Goal: Task Accomplishment & Management: Use online tool/utility

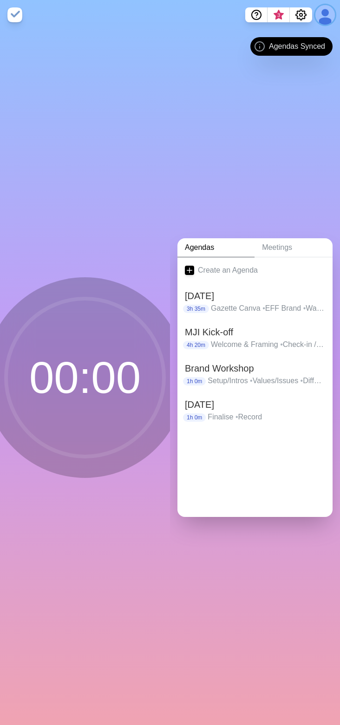
click at [325, 20] on button at bounding box center [325, 15] width 20 height 20
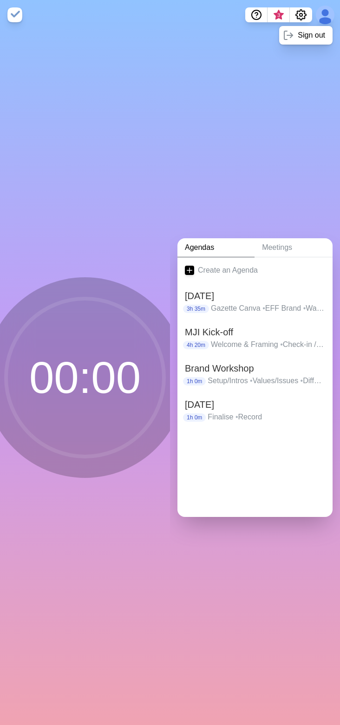
click at [259, 184] on div "Agendas Meetings Create an Agenda [DATE] 3h 35m Gazette Canva • EFF Brand • Wat…" at bounding box center [255, 378] width 170 height 696
click at [248, 329] on h2 "MJI Kick-off" at bounding box center [255, 332] width 140 height 14
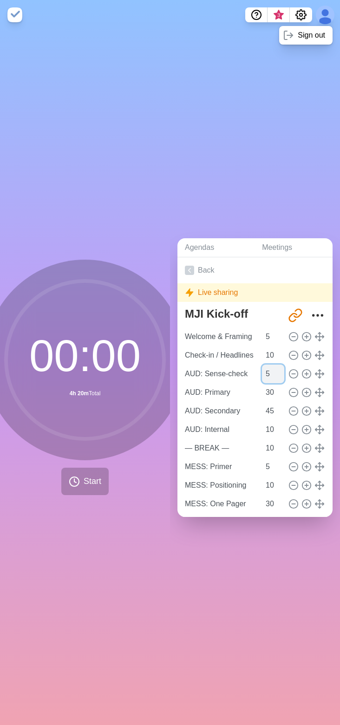
click at [262, 368] on input "5" at bounding box center [273, 374] width 22 height 19
click at [211, 388] on input "AUD: Primary" at bounding box center [220, 392] width 79 height 19
click at [210, 388] on input "AUD: Primary" at bounding box center [220, 392] width 79 height 19
click at [223, 389] on input "AUD: Primary" at bounding box center [220, 392] width 79 height 19
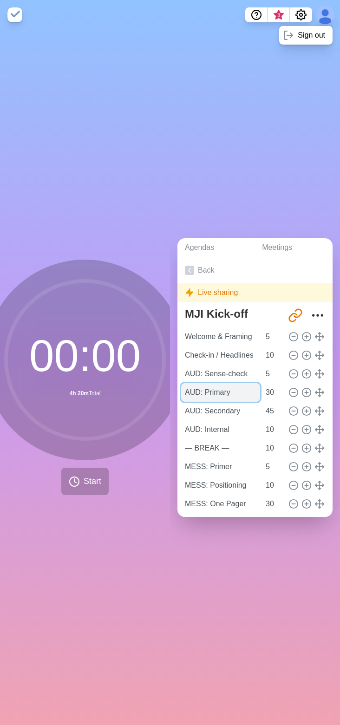
click at [223, 389] on input "AUD: Primary" at bounding box center [220, 392] width 79 height 19
click at [226, 405] on input "AUD: Secondary" at bounding box center [220, 411] width 79 height 19
click at [262, 406] on input "45" at bounding box center [273, 411] width 22 height 19
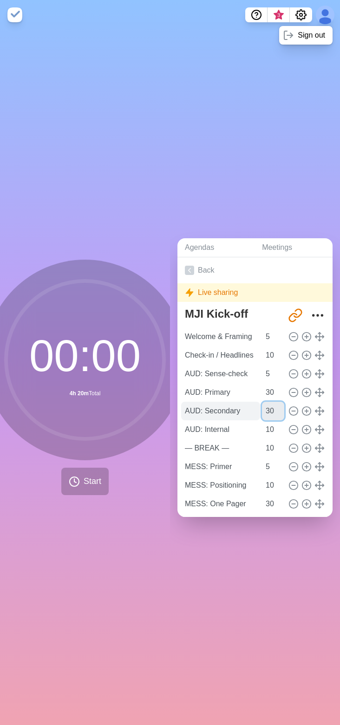
type input "30"
click at [220, 411] on input "AUD: Secondary" at bounding box center [220, 411] width 79 height 19
type input "AUD: Primary"
click at [262, 389] on input "30" at bounding box center [273, 392] width 22 height 19
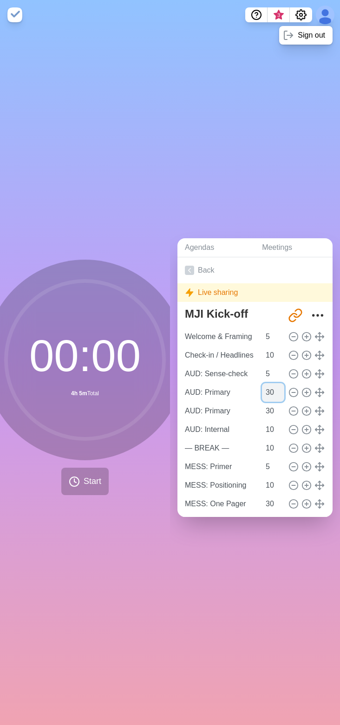
click at [262, 389] on input "30" at bounding box center [273, 392] width 22 height 19
type input "20"
click at [223, 392] on input "AUD: Primary" at bounding box center [220, 392] width 79 height 19
type input "AUD: Grouping"
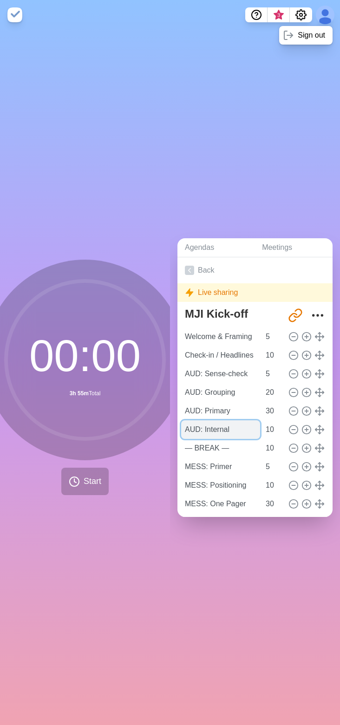
click at [222, 424] on input "AUD: Internal" at bounding box center [220, 430] width 79 height 19
type input "AUD: Buffer (Internal?)"
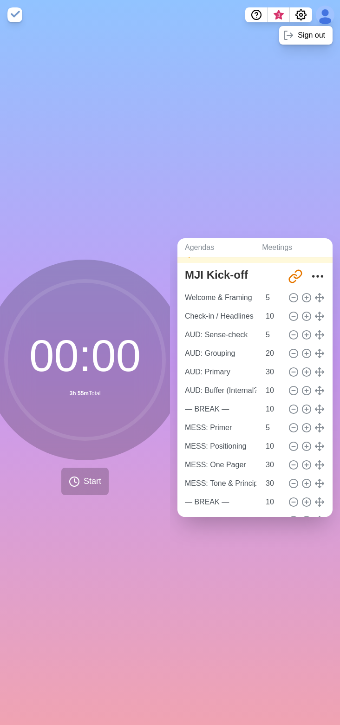
scroll to position [45, 0]
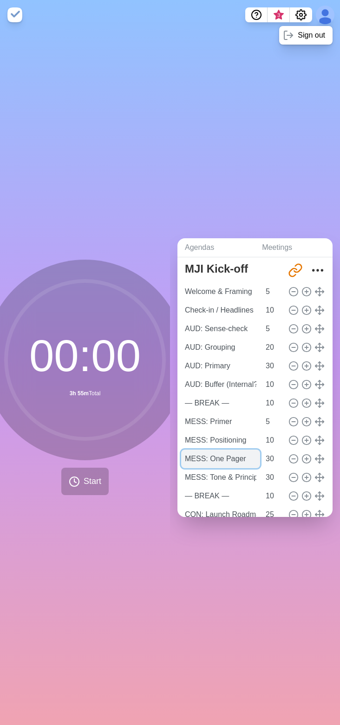
click at [218, 454] on input "MESS: One Pager" at bounding box center [220, 459] width 79 height 19
click at [221, 438] on input "MESS: Positioning" at bounding box center [220, 440] width 79 height 19
type input "MESS: Positioning"
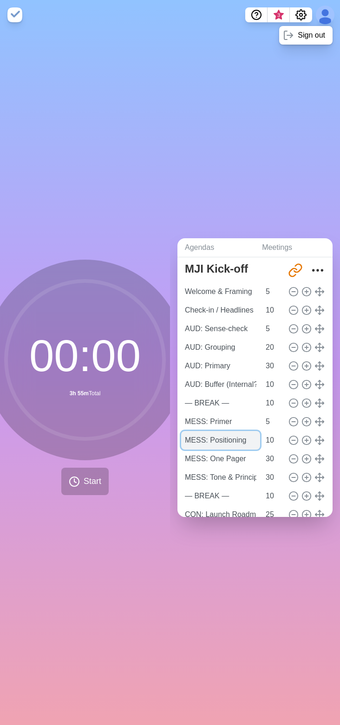
scroll to position [0, 3]
click at [215, 454] on input "MESS: One Pager" at bounding box center [220, 459] width 79 height 19
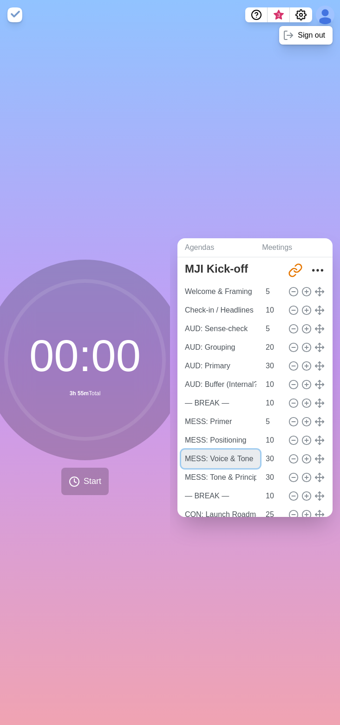
type input "MESS: Voice & Tone"
click at [262, 456] on input "30" at bounding box center [273, 459] width 22 height 19
type input "20"
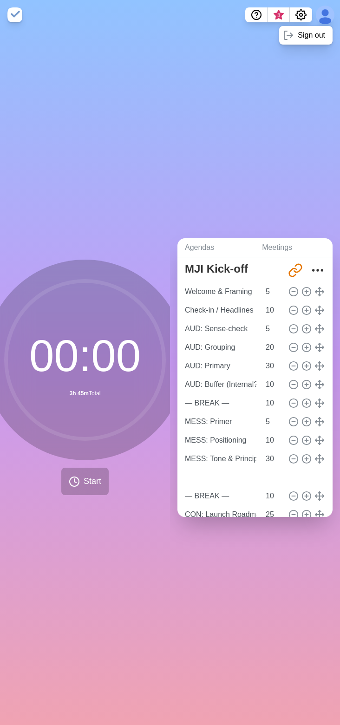
type input "MESS: Voice & Tone"
type input "20"
type input "MESS: Tone & Principles"
type input "30"
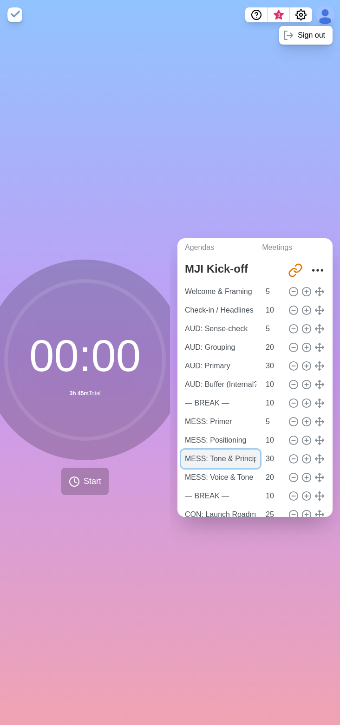
click at [218, 456] on input "MESS: Tone & Principles" at bounding box center [220, 459] width 79 height 19
click at [217, 454] on input "MESS: Tone & Principles" at bounding box center [220, 459] width 79 height 19
type input "MESS: Personality"
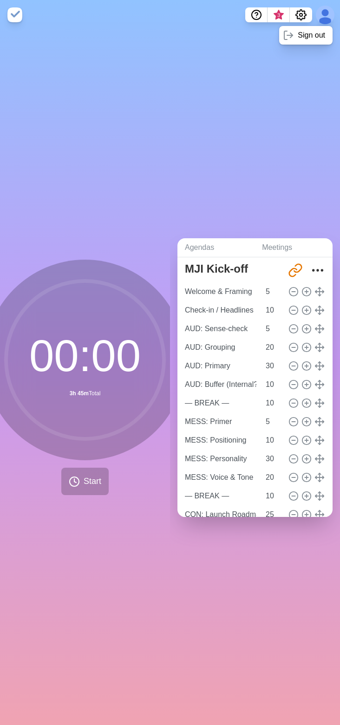
scroll to position [0, 0]
click at [262, 457] on input "30" at bounding box center [273, 459] width 22 height 19
type input "20"
click at [262, 480] on input "20" at bounding box center [273, 477] width 22 height 19
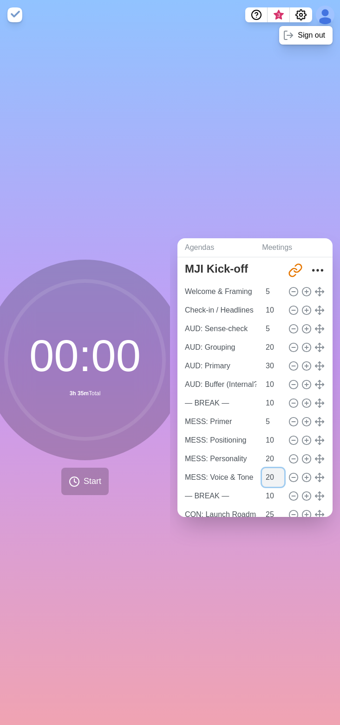
click at [262, 480] on input "20" at bounding box center [273, 477] width 22 height 19
click at [262, 477] on input "20" at bounding box center [273, 477] width 22 height 19
type input "10"
click at [262, 435] on input "10" at bounding box center [273, 440] width 22 height 19
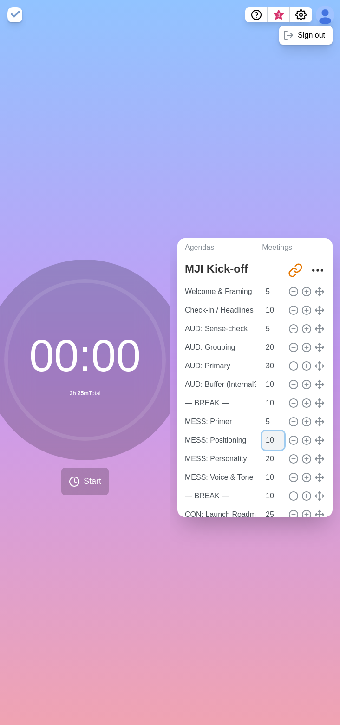
click at [262, 435] on input "10" at bounding box center [273, 440] width 22 height 19
click at [236, 475] on input "MESS: Voice & Tone" at bounding box center [220, 477] width 79 height 19
click at [302, 474] on icon at bounding box center [307, 478] width 10 height 10
type input "MESS: Voice & Tone"
type input "— BREAK —"
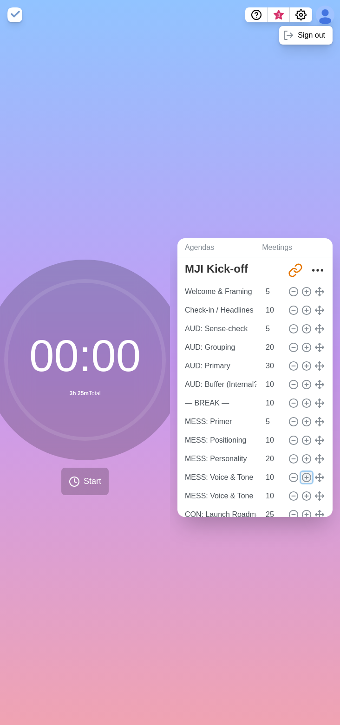
type input "10"
type input "CON: Launch Roadmap"
type input "25"
type input "CON: Report Messaging Doc"
type input "CON: Design References"
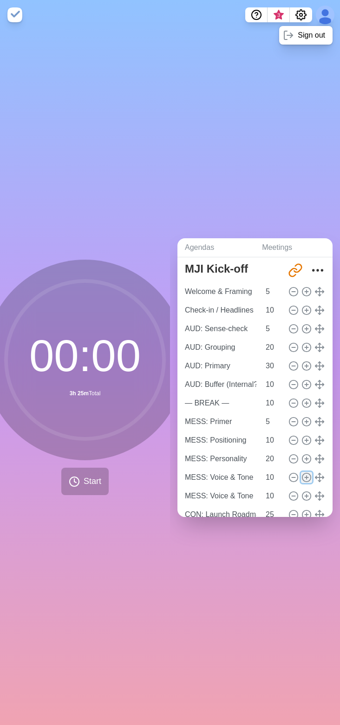
type input "10"
click at [211, 493] on input "MESS: Voice & Tone" at bounding box center [220, 496] width 79 height 19
type input "MESS: Website Review"
click at [262, 493] on input "10" at bounding box center [273, 496] width 22 height 19
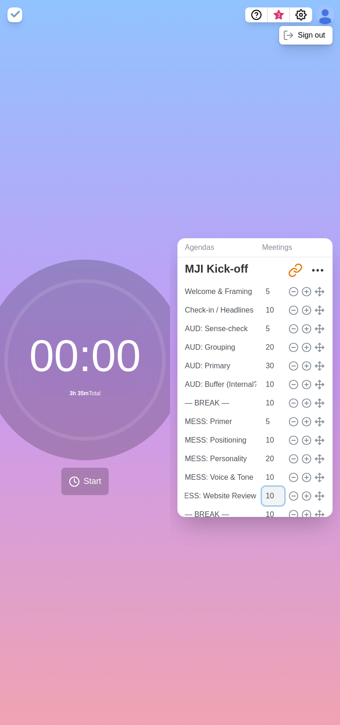
scroll to position [0, 0]
click at [262, 493] on input "10" at bounding box center [273, 496] width 22 height 19
type input "20"
click at [219, 493] on input "MESS: Website Review" at bounding box center [220, 496] width 79 height 19
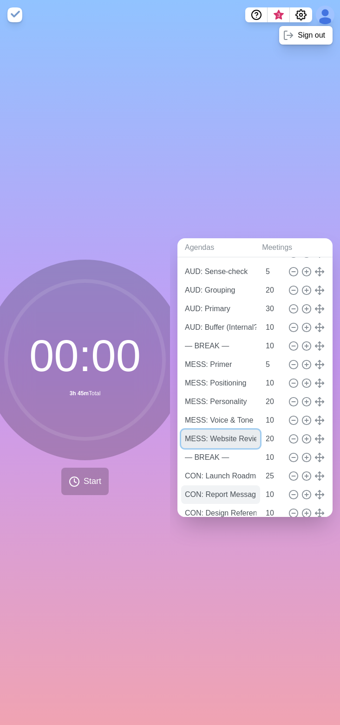
scroll to position [156, 0]
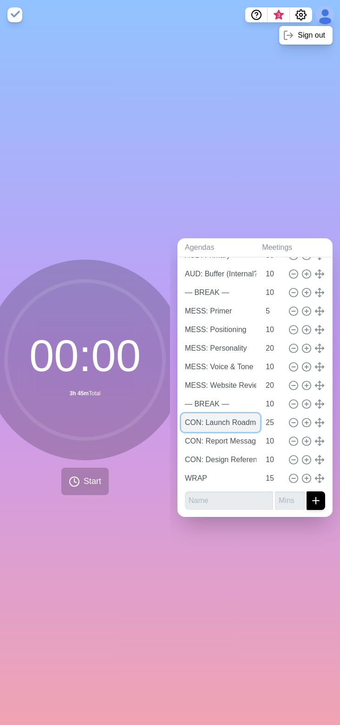
click at [215, 420] on input "CON: Launch Roadmap" at bounding box center [220, 423] width 79 height 19
drag, startPoint x: 213, startPoint y: 421, endPoint x: 270, endPoint y: 419, distance: 57.2
click at [270, 419] on div "CON: Launch Roadmap 25" at bounding box center [255, 423] width 148 height 19
click at [199, 415] on input "CON: Launch Roadmap" at bounding box center [220, 423] width 79 height 19
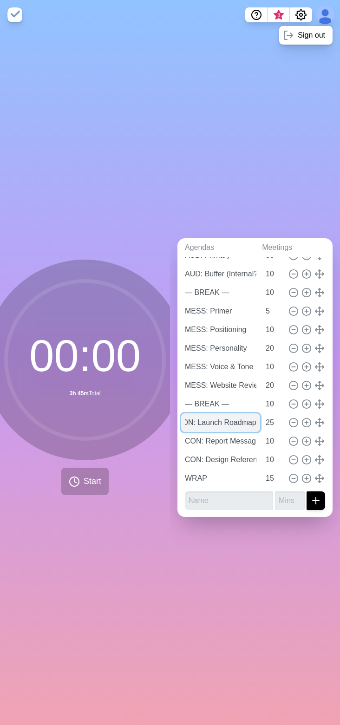
click at [199, 415] on input "CON: Launch Roadmap" at bounding box center [220, 423] width 79 height 19
click at [215, 437] on input "CON: Report Messaging Doc" at bounding box center [220, 441] width 79 height 19
click at [212, 424] on input "CON: Launch Roadmap" at bounding box center [220, 423] width 79 height 19
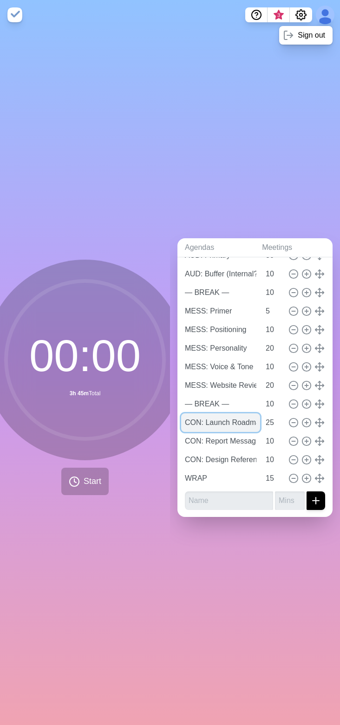
click at [221, 416] on input "CON: Launch Roadmap" at bounding box center [220, 423] width 79 height 19
type input "CON: Narrative"
click at [262, 418] on input "25" at bounding box center [273, 423] width 22 height 19
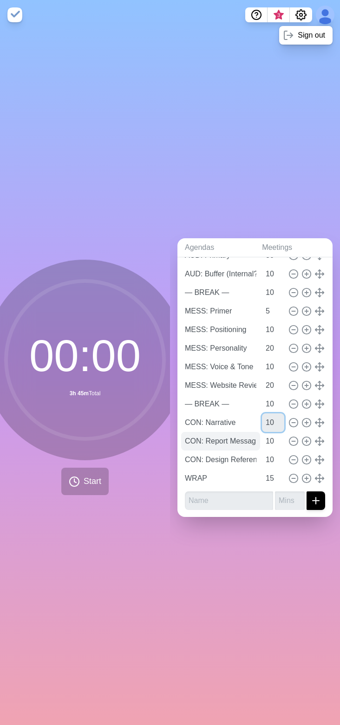
type input "10"
click at [213, 438] on input "CON: Report Messaging Doc" at bounding box center [220, 441] width 79 height 19
click at [234, 437] on input "CON: Report Messaging Doc" at bounding box center [220, 441] width 79 height 19
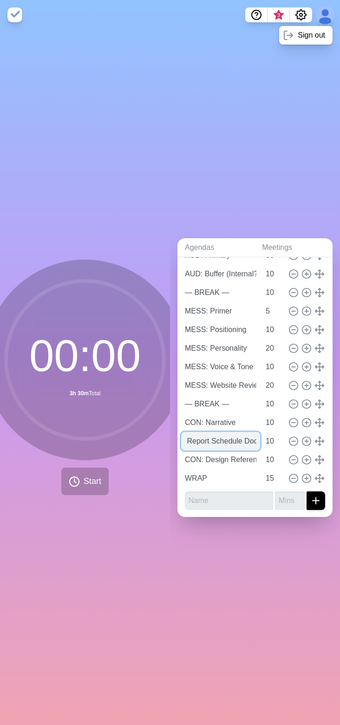
type input "CON: Report Schedule Doc"
type input "20"
click at [210, 457] on input "CON: Design References" at bounding box center [220, 460] width 79 height 19
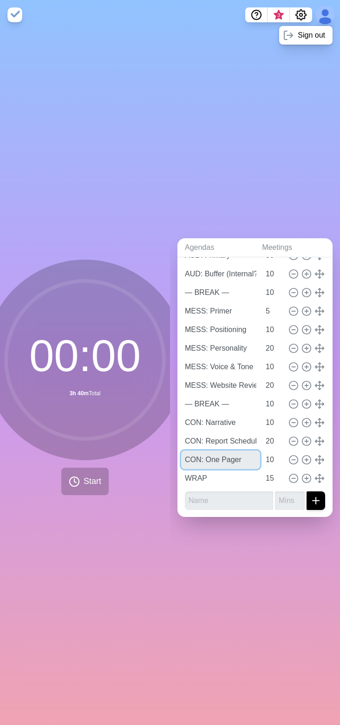
type input "CON: One Pager"
click at [302, 455] on icon at bounding box center [307, 460] width 10 height 10
type input "CON: One Pager"
type input "10"
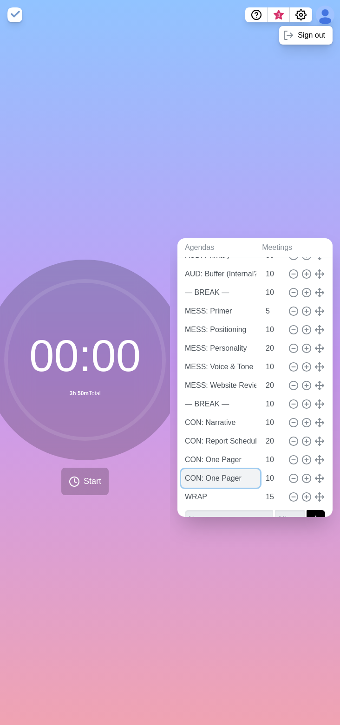
click at [192, 475] on input "CON: One Pager" at bounding box center [220, 478] width 79 height 19
type input "CON: References/Tension/Buffer"
click at [262, 475] on input "10" at bounding box center [273, 478] width 22 height 19
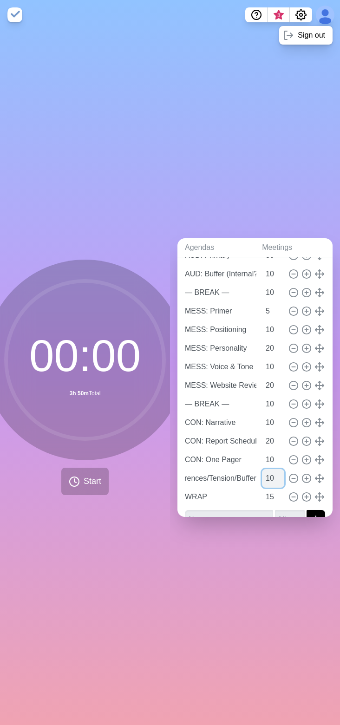
scroll to position [0, 0]
click at [262, 475] on input "10" at bounding box center [273, 478] width 22 height 19
type input "20"
click at [262, 492] on input "15" at bounding box center [273, 497] width 22 height 19
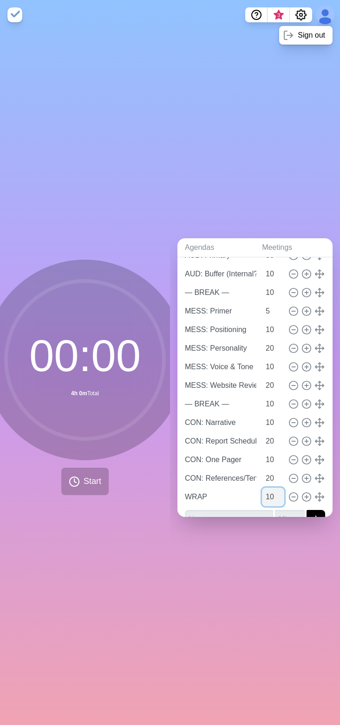
type input "10"
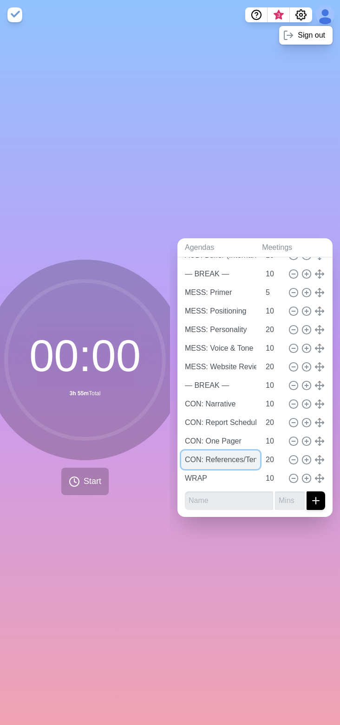
click at [230, 456] on input "CON: References/Tension/Buffer" at bounding box center [220, 460] width 79 height 19
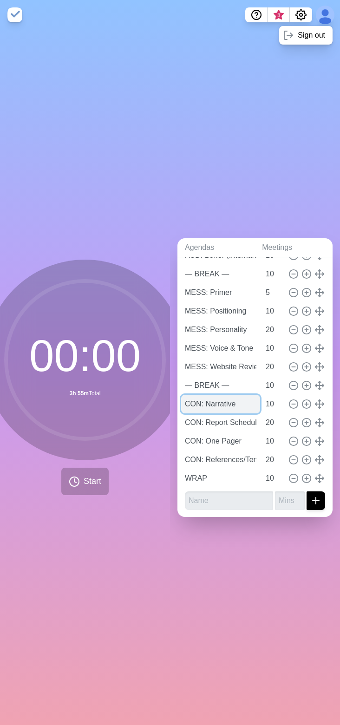
click at [193, 401] on input "CON: Narrative" at bounding box center [220, 404] width 79 height 19
click at [193, 401] on input "REP: Narrative" at bounding box center [220, 404] width 79 height 19
type input "REP: Narrative"
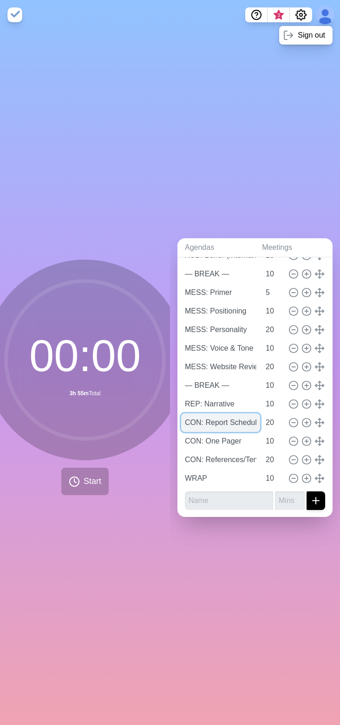
click at [188, 421] on input "CON: Report Schedule Doc" at bounding box center [220, 423] width 79 height 19
click at [185, 421] on input "CON: Report Schedule Doc" at bounding box center [220, 423] width 79 height 19
click at [190, 419] on input "CON: Report Schedule Doc" at bounding box center [220, 423] width 79 height 19
paste input "REP"
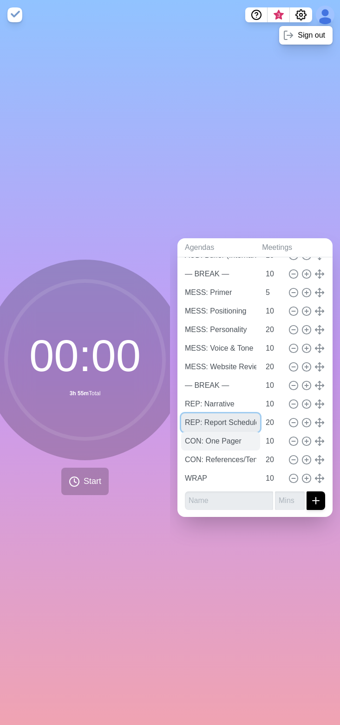
type input "REP: Report Schedule Doc"
click at [192, 437] on input "CON: One Pager" at bounding box center [220, 441] width 79 height 19
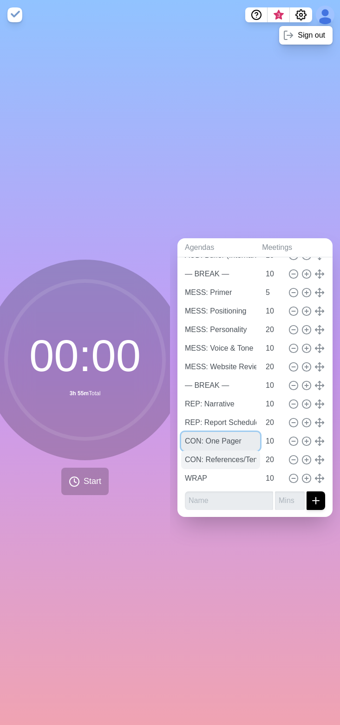
paste input "REP"
type input "REP: One Pager"
click at [189, 457] on input "CON: References/Tension/Buffer" at bounding box center [220, 460] width 79 height 19
paste input "REP"
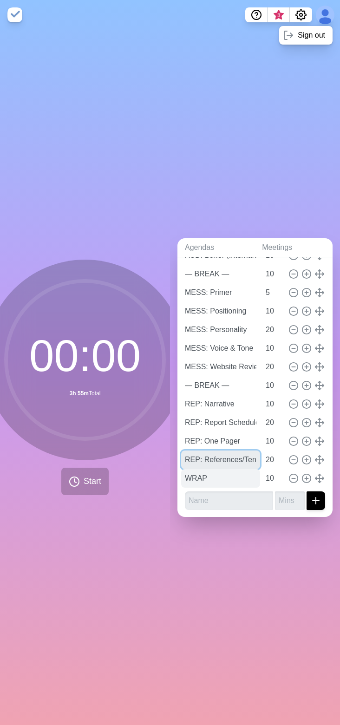
type input "REP: References/Tension/Buffer"
click at [213, 474] on input "WRAP" at bounding box center [220, 478] width 79 height 19
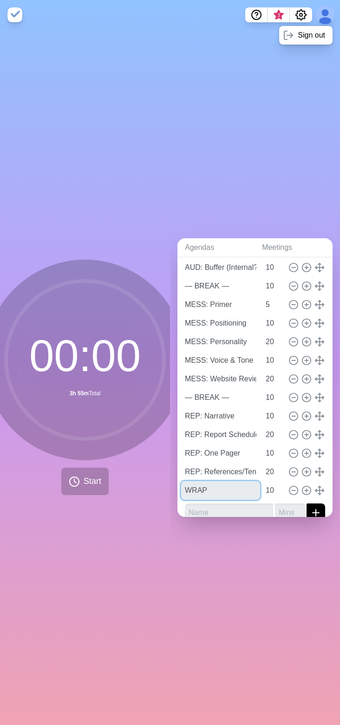
scroll to position [0, 0]
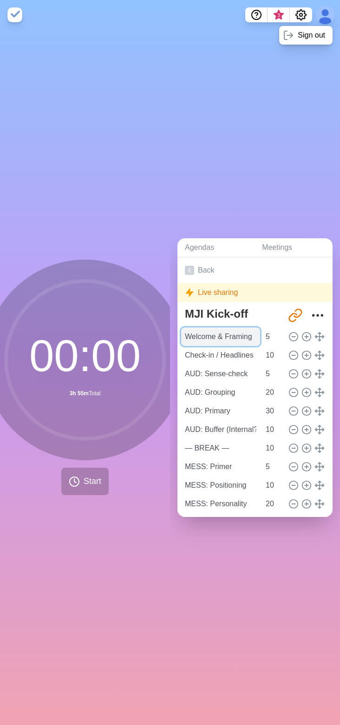
click at [239, 337] on input "Welcome & Framing" at bounding box center [220, 337] width 79 height 19
click at [292, 337] on line at bounding box center [293, 337] width 3 height 0
type input "Check-in / Headlines"
type input "10"
type input "AUD: Sense-check"
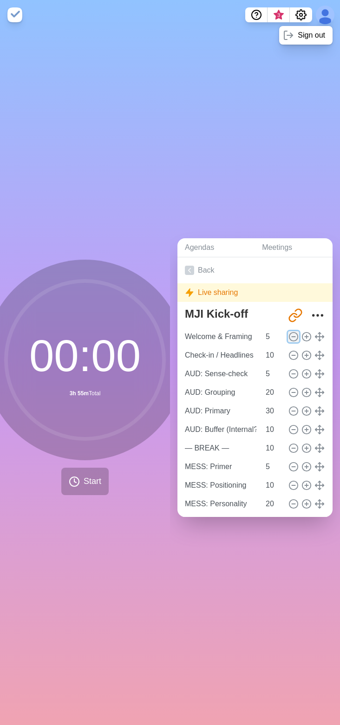
type input "5"
type input "AUD: Grouping"
type input "20"
type input "AUD: Primary"
type input "30"
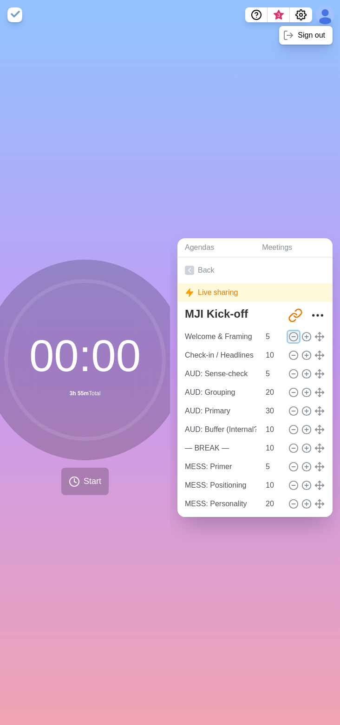
type input "AUD: Buffer (Internal?)"
type input "10"
type input "— BREAK —"
type input "MESS: Primer"
type input "5"
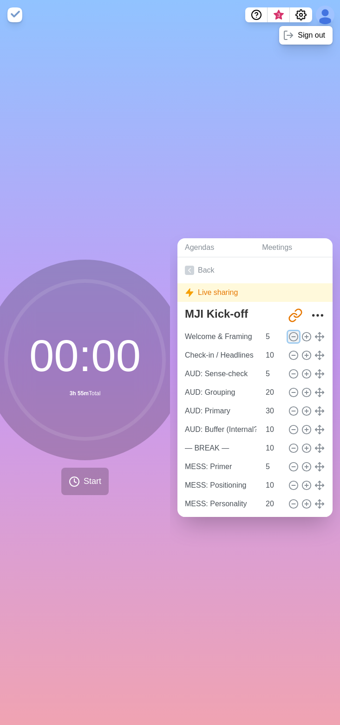
type input "MESS: Positioning"
type input "10"
type input "MESS: Personality"
type input "20"
type input "MESS: Voice & Tone"
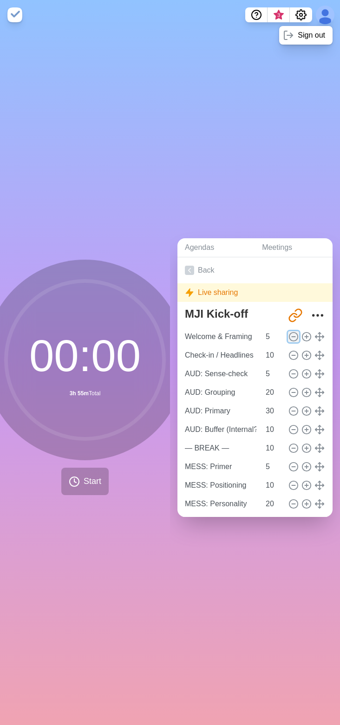
type input "10"
type input "MESS: Website Review"
type input "20"
type input "— BREAK —"
type input "10"
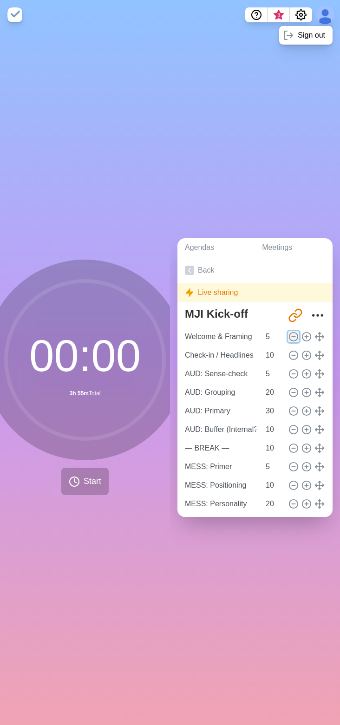
type input "REP: Narrative"
type input "REP: Report Schedule Doc"
type input "20"
type input "REP: One Pager"
type input "10"
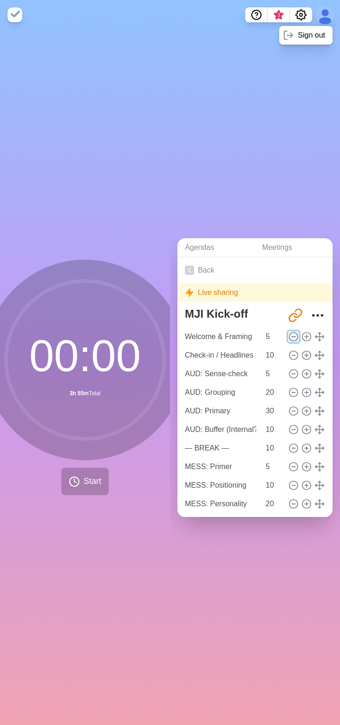
type input "REP: References/Tension/Buffer"
type input "20"
type input "WRAP"
type input "10"
click at [84, 481] on span "Start" at bounding box center [93, 481] width 18 height 13
